Goal: Task Accomplishment & Management: Manage account settings

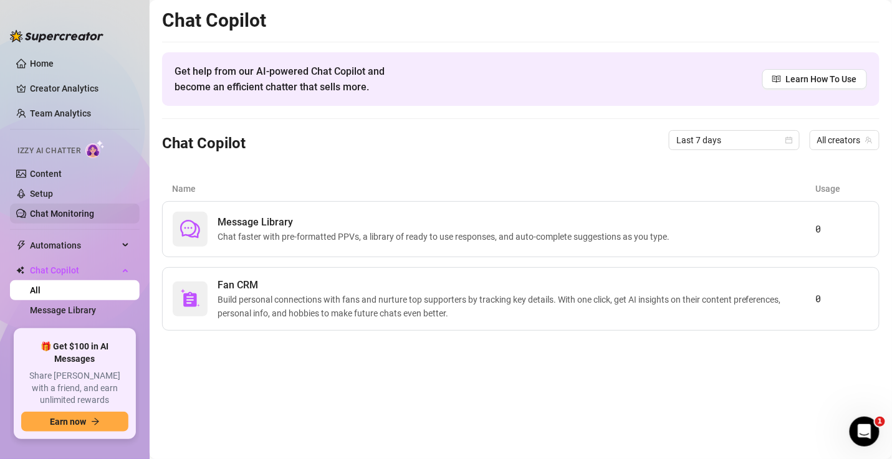
click at [63, 209] on link "Chat Monitoring" at bounding box center [62, 214] width 64 height 10
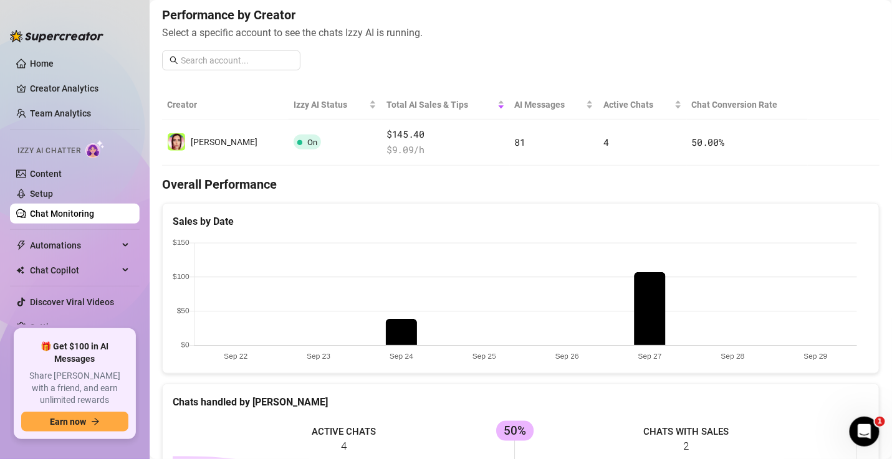
scroll to position [7, 0]
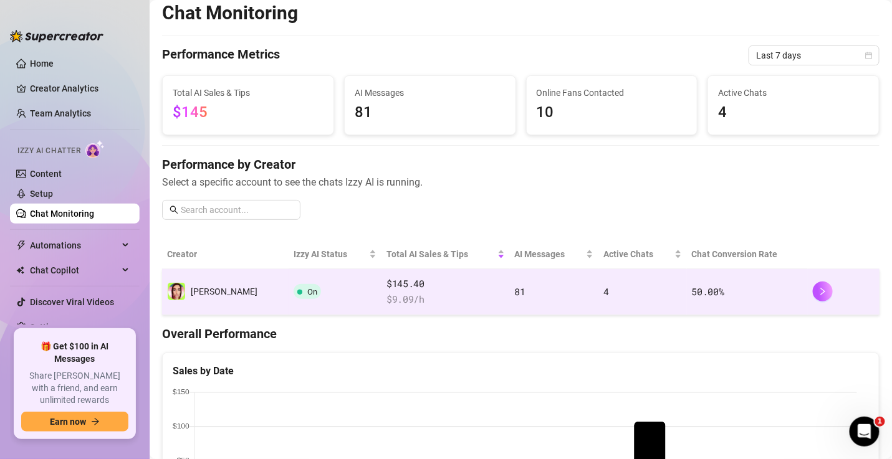
click at [729, 287] on td "50.00 %" at bounding box center [747, 292] width 121 height 46
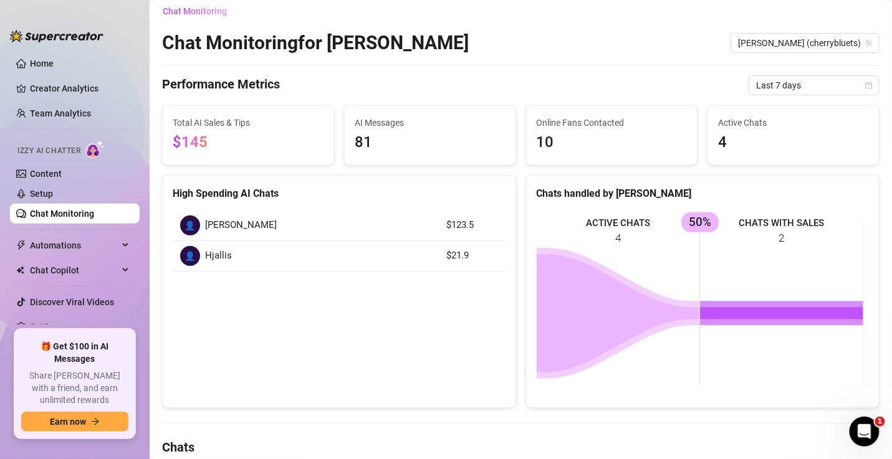
scroll to position [232, 0]
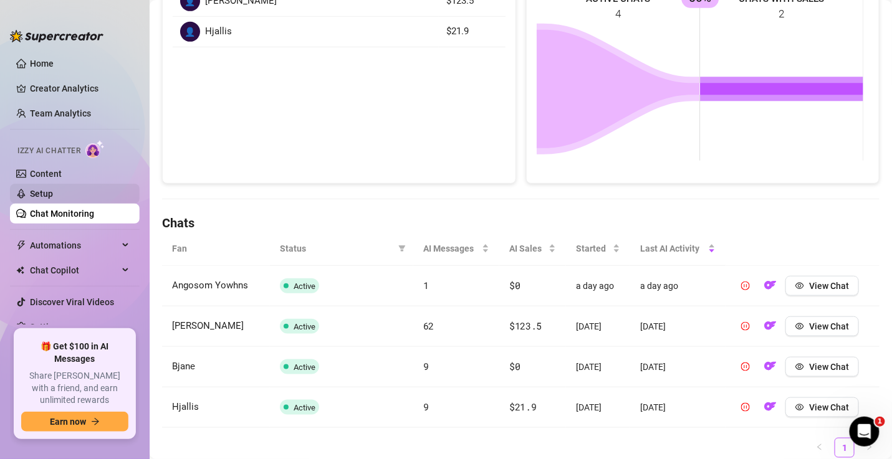
click at [53, 189] on link "Setup" at bounding box center [41, 194] width 23 height 10
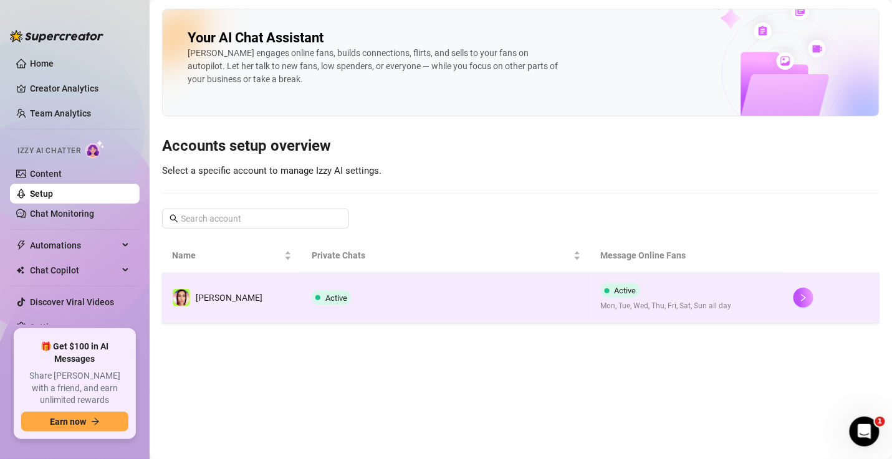
click at [506, 319] on td "Active" at bounding box center [446, 298] width 288 height 50
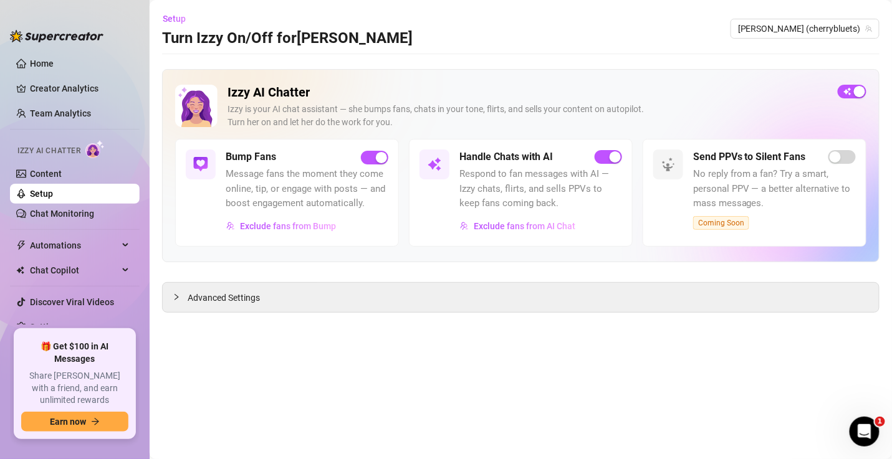
click at [303, 188] on span "Message fans the moment they come online, tip, or engage with posts — and boost…" at bounding box center [307, 189] width 163 height 44
click at [234, 163] on h5 "Bump Fans" at bounding box center [251, 157] width 50 height 15
click at [169, 169] on div "Izzy AI Chatter [PERSON_NAME] is your AI chat assistant — she bumps fans, chats…" at bounding box center [520, 165] width 717 height 193
click at [212, 310] on div "Advanced Settings" at bounding box center [521, 297] width 716 height 29
click at [214, 302] on span "Advanced Settings" at bounding box center [224, 298] width 72 height 14
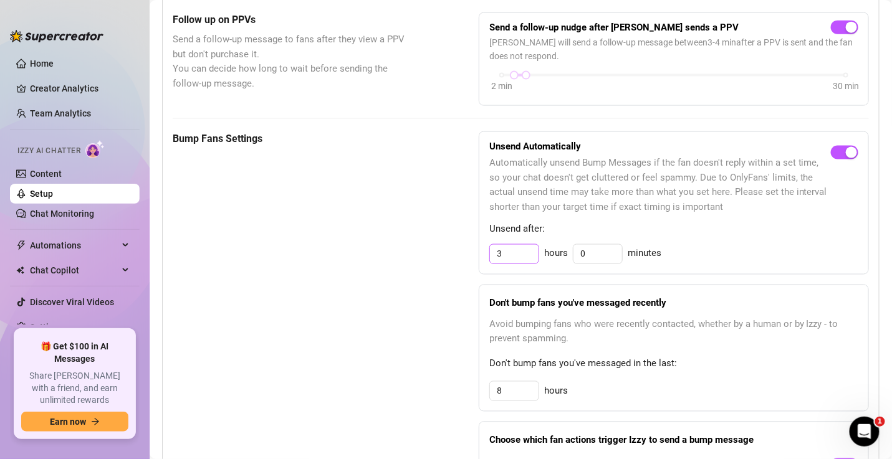
scroll to position [523, 0]
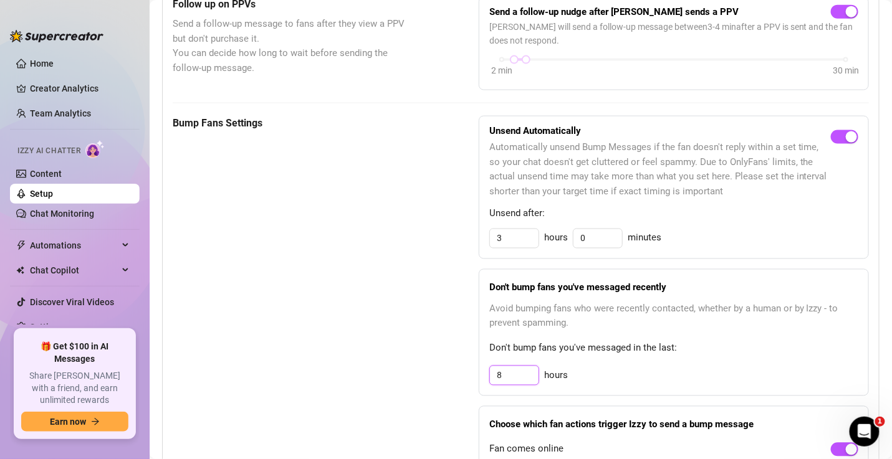
click at [514, 366] on input "8" at bounding box center [514, 375] width 49 height 19
type input "3"
click at [460, 360] on div "Bump Fans Settings Unsend Automatically Automatically unsend Bump Messages if t…" at bounding box center [521, 315] width 696 height 399
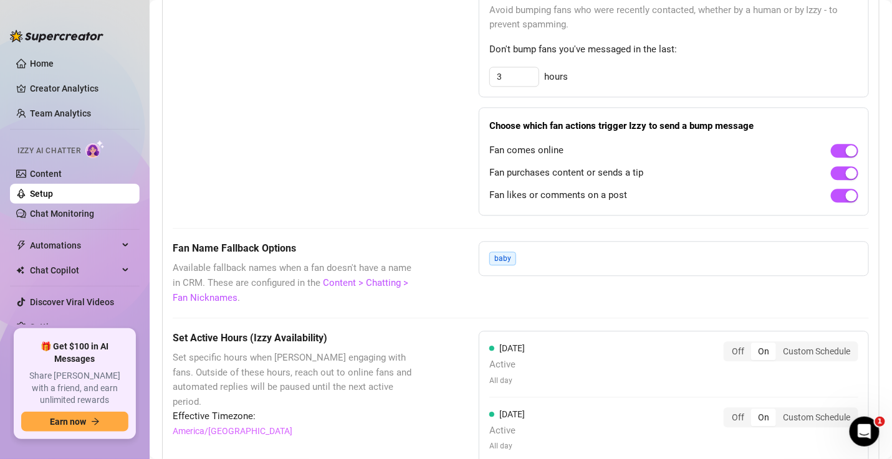
scroll to position [897, 0]
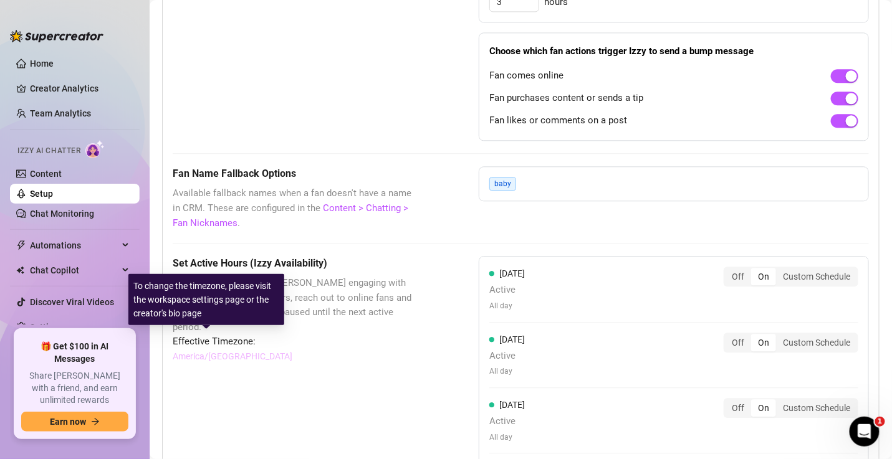
click at [229, 350] on link "America/[GEOGRAPHIC_DATA]" at bounding box center [233, 357] width 120 height 14
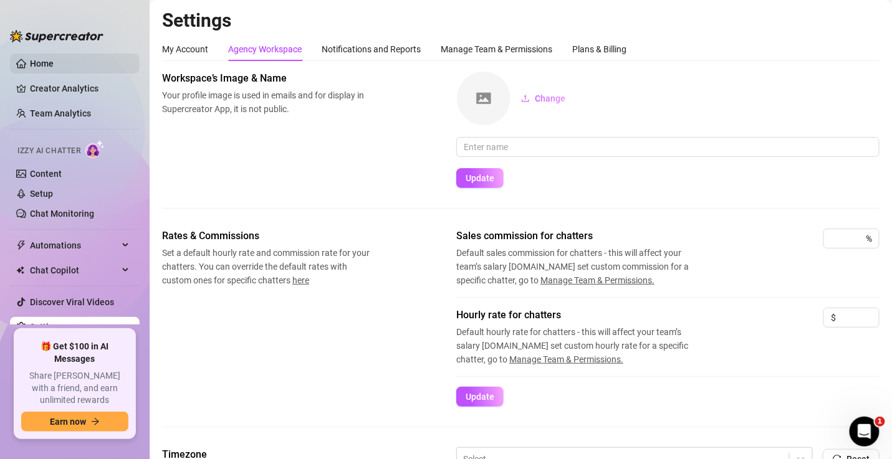
drag, startPoint x: 66, startPoint y: 66, endPoint x: 72, endPoint y: 67, distance: 6.4
click at [54, 65] on link "Home" at bounding box center [42, 64] width 24 height 10
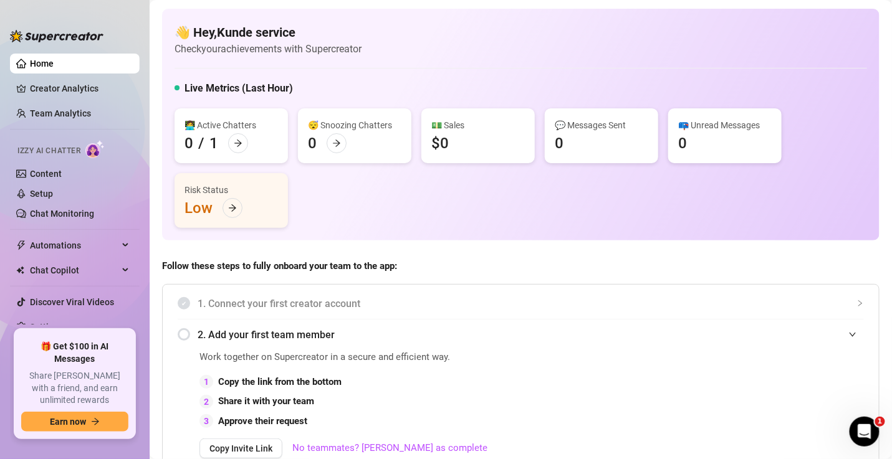
scroll to position [299, 0]
